Goal: Contribute content: Add original content to the website for others to see

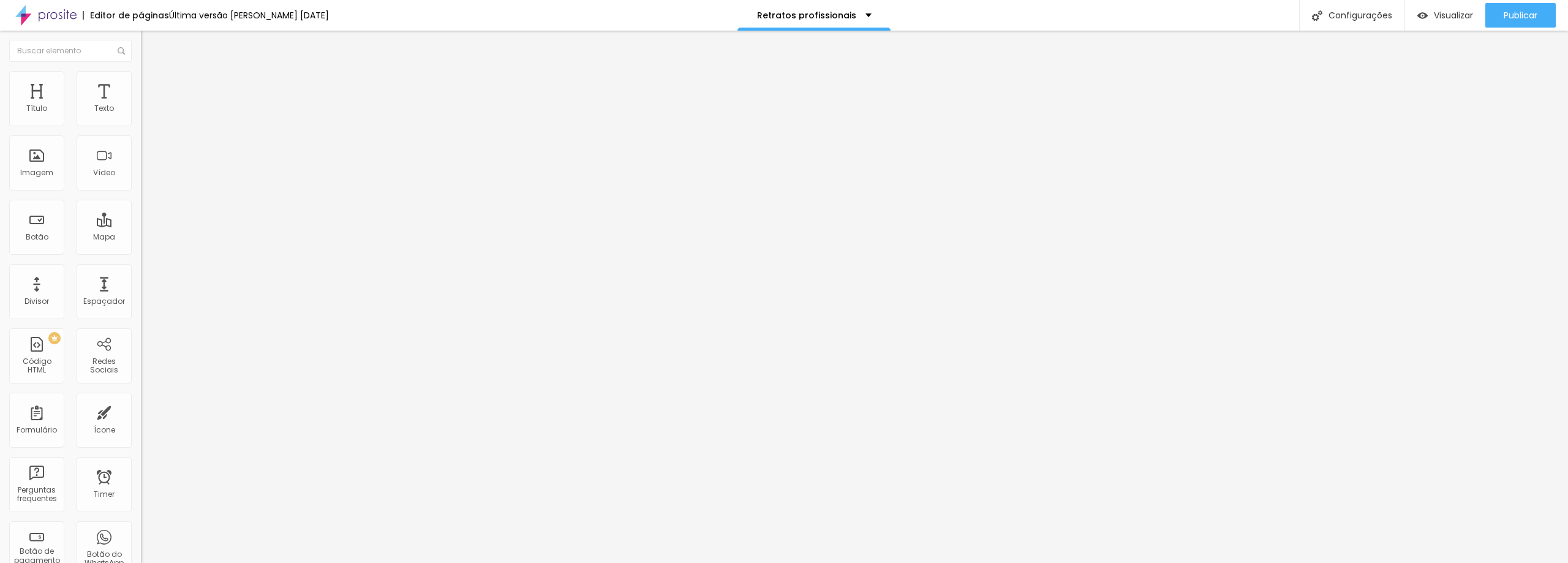
click at [141, 105] on span "Trocar imagem" at bounding box center [174, 101] width 67 height 11
click at [53, 165] on div "Imagem" at bounding box center [37, 163] width 55 height 55
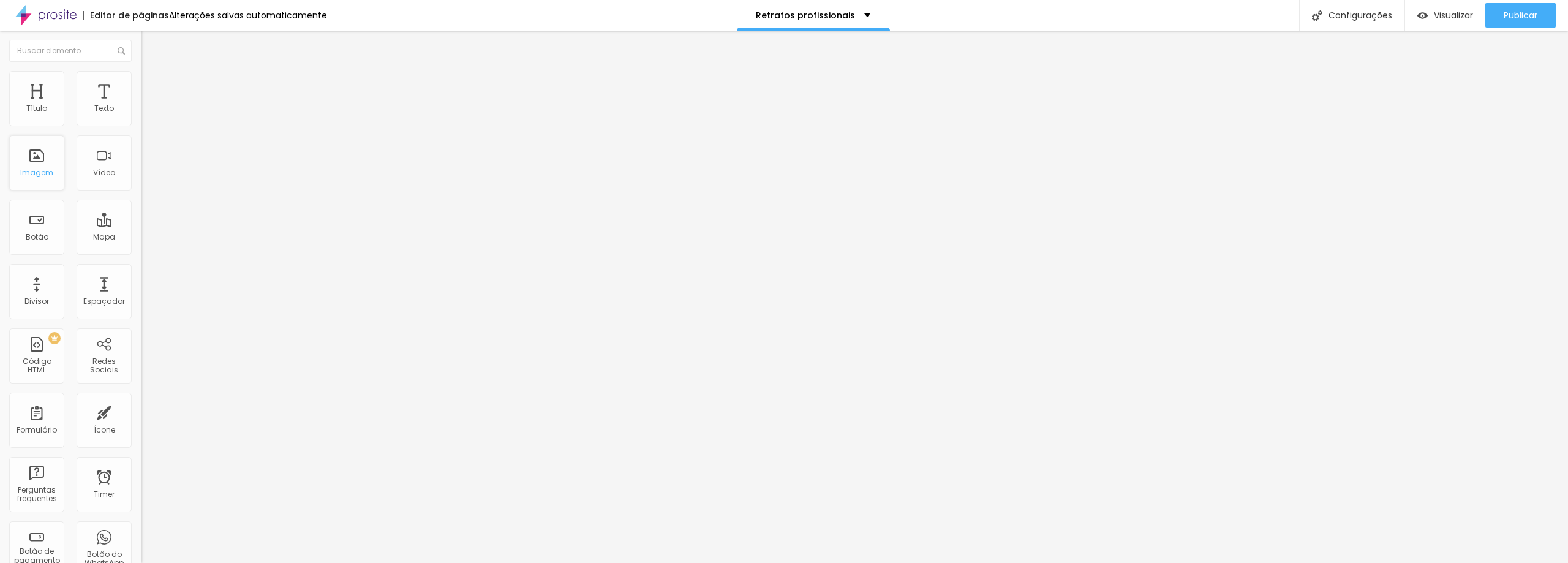
click at [41, 162] on div "Imagem" at bounding box center [37, 163] width 55 height 55
click at [39, 162] on div "Imagem" at bounding box center [37, 163] width 55 height 55
click at [141, 105] on span "Trocar imagem" at bounding box center [174, 101] width 67 height 11
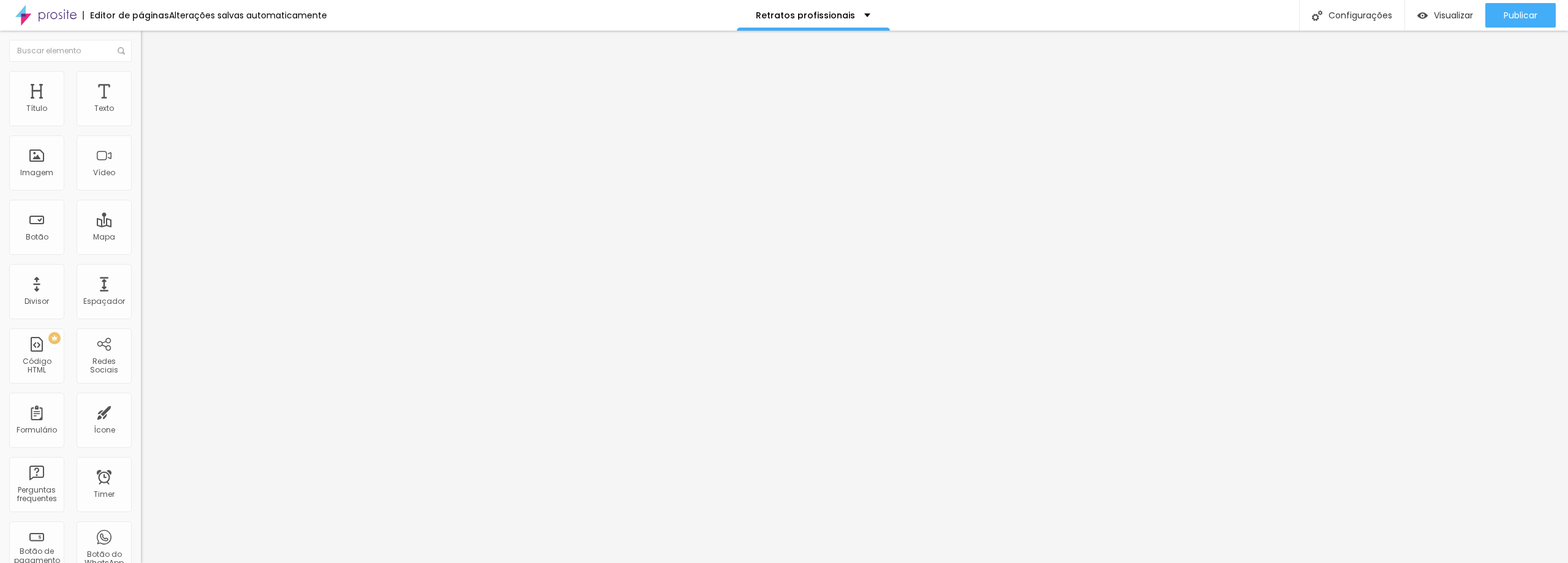
click at [141, 105] on span "Trocar imagem" at bounding box center [174, 101] width 67 height 11
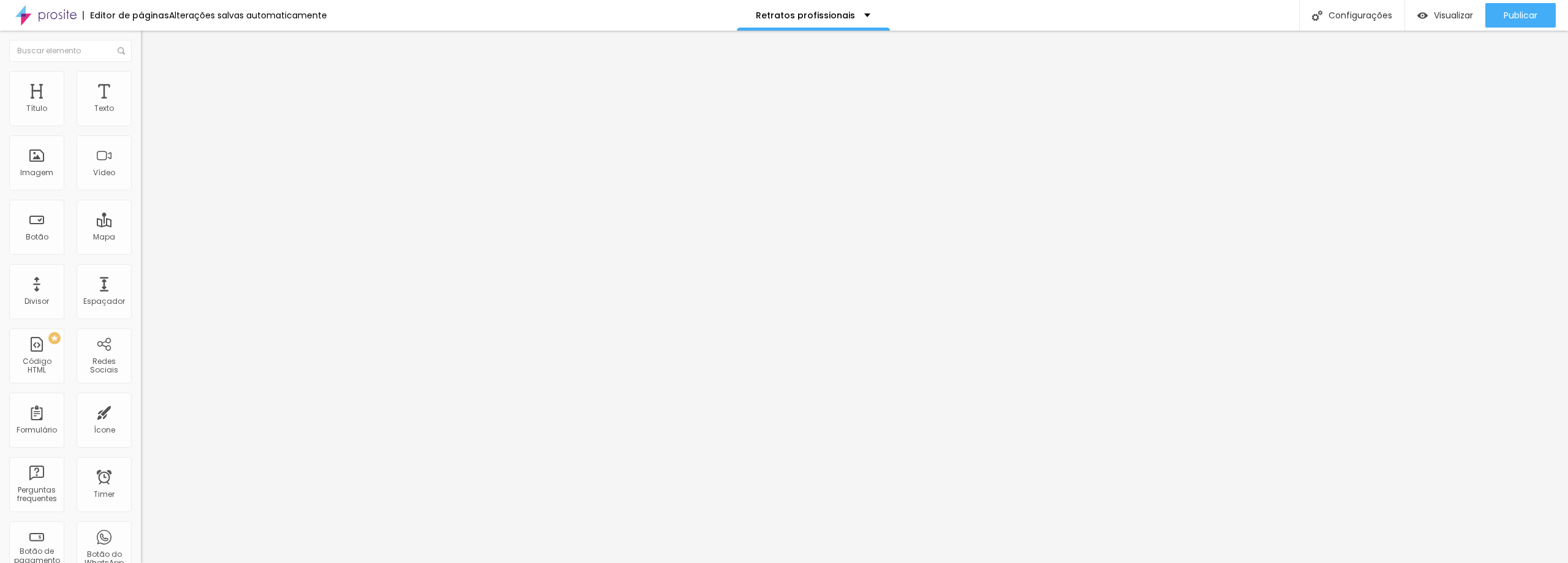
click at [141, 105] on span "Trocar imagem" at bounding box center [174, 101] width 67 height 11
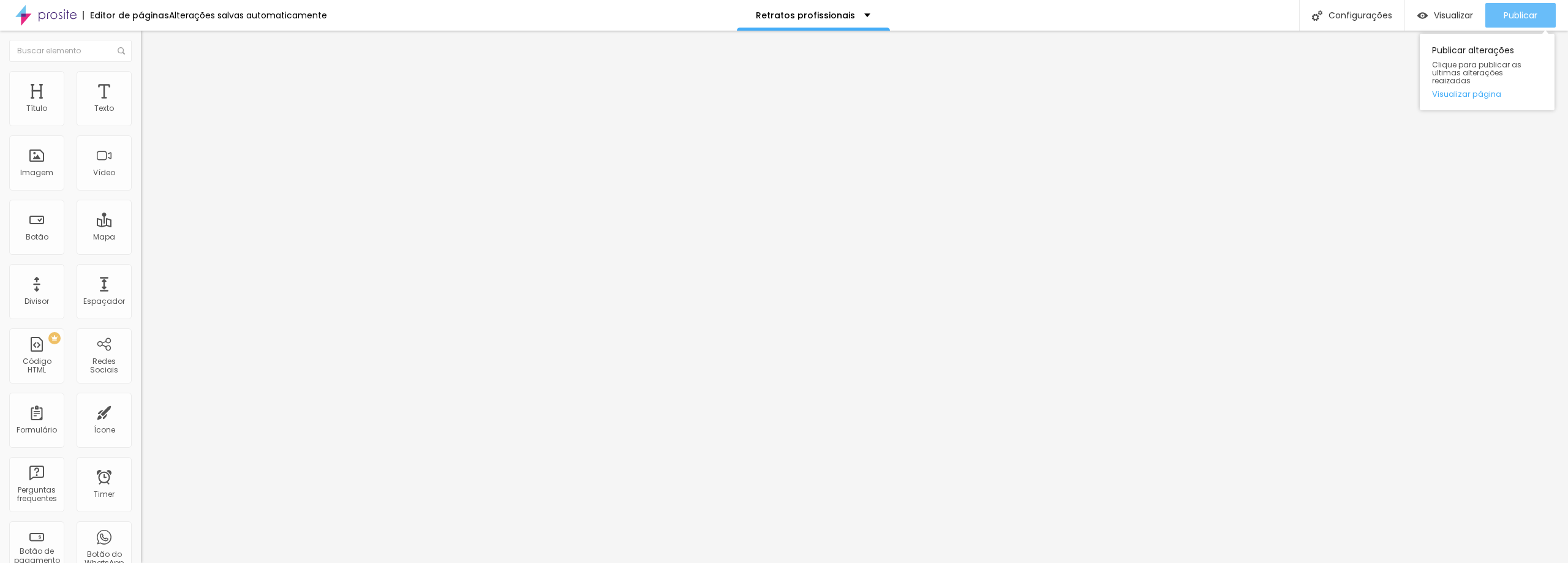
click at [1527, 14] on span "Publicar" at bounding box center [1520, 15] width 34 height 10
click at [1462, 17] on span "Visualizar" at bounding box center [1442, 15] width 39 height 10
click at [1541, 18] on button "Publicar" at bounding box center [1520, 15] width 71 height 25
click at [1519, 16] on span "Publicar" at bounding box center [1520, 15] width 34 height 10
